Goal: Check status: Check status

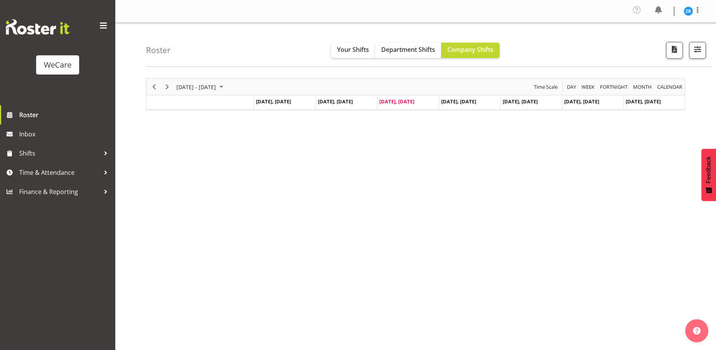
click at [234, 87] on div at bounding box center [416, 94] width 540 height 32
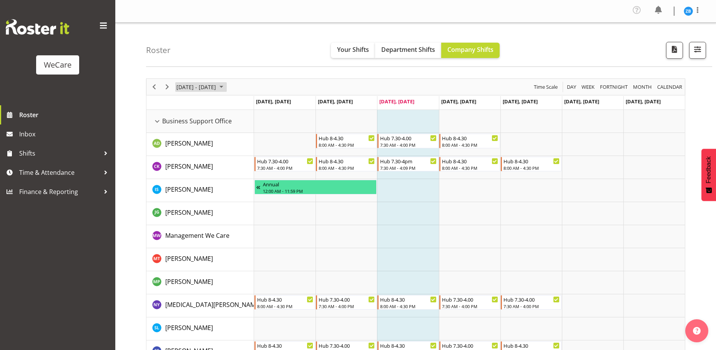
click at [226, 87] on span "September 01 - 07, 2025" at bounding box center [221, 87] width 9 height 10
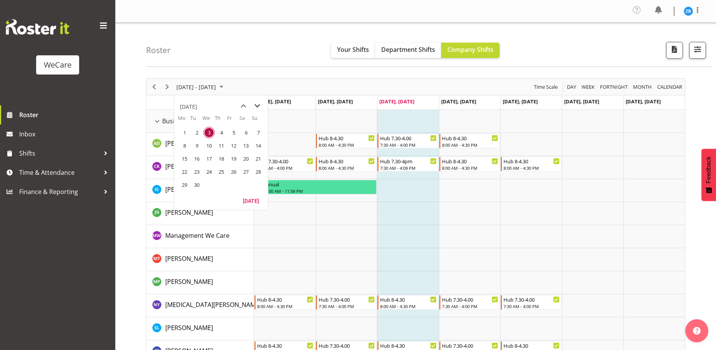
click at [260, 103] on span "next month" at bounding box center [257, 106] width 13 height 14
click at [260, 105] on span "next month" at bounding box center [257, 106] width 13 height 14
click at [235, 133] on span "3" at bounding box center [234, 133] width 12 height 12
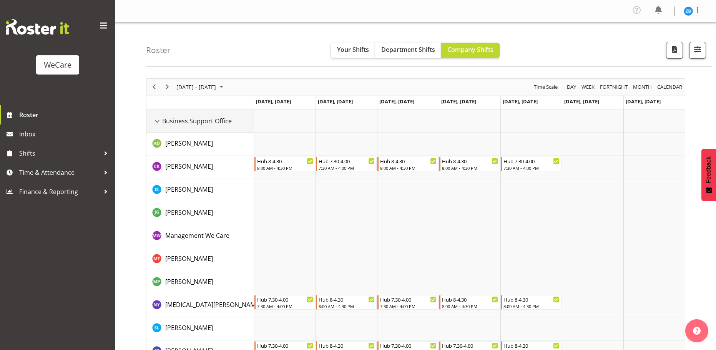
click at [159, 121] on div "Business Support Office resource" at bounding box center [157, 122] width 10 height 10
click at [159, 119] on div "Business Support Office resource" at bounding box center [157, 122] width 10 height 10
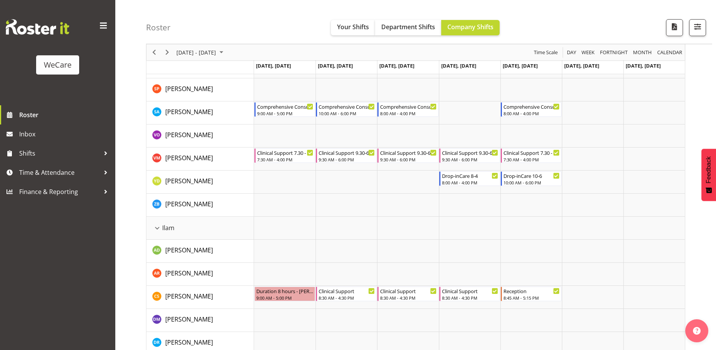
scroll to position [500, 0]
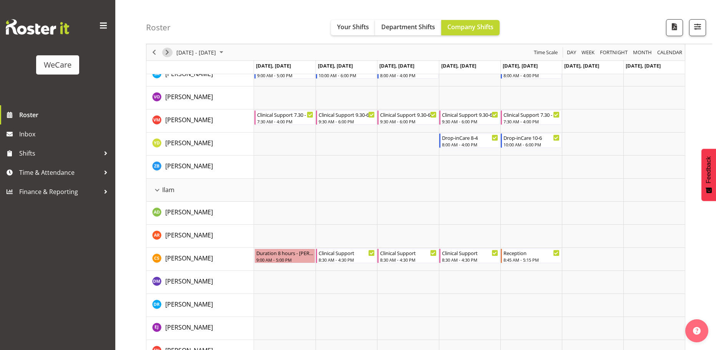
click at [170, 50] on span "Next" at bounding box center [167, 53] width 9 height 10
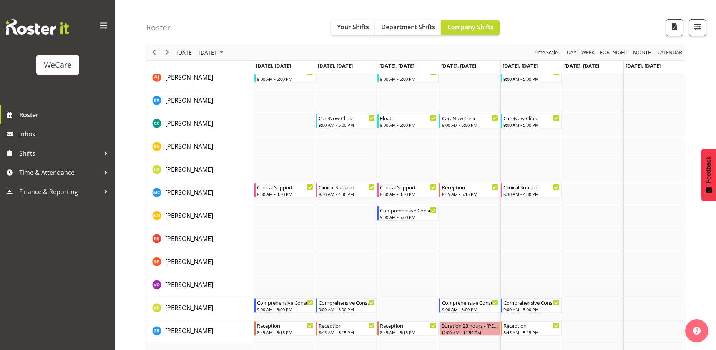
scroll to position [1461, 0]
